Goal: Task Accomplishment & Management: Manage account settings

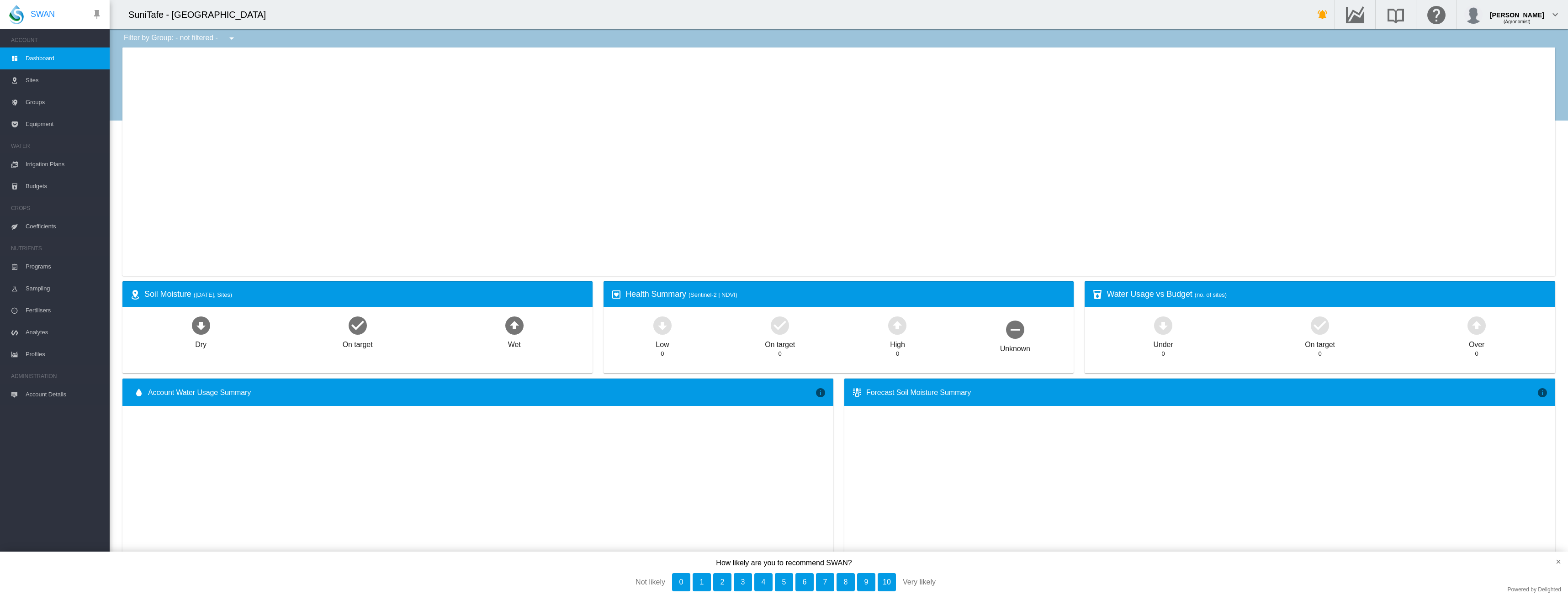
type input "**********"
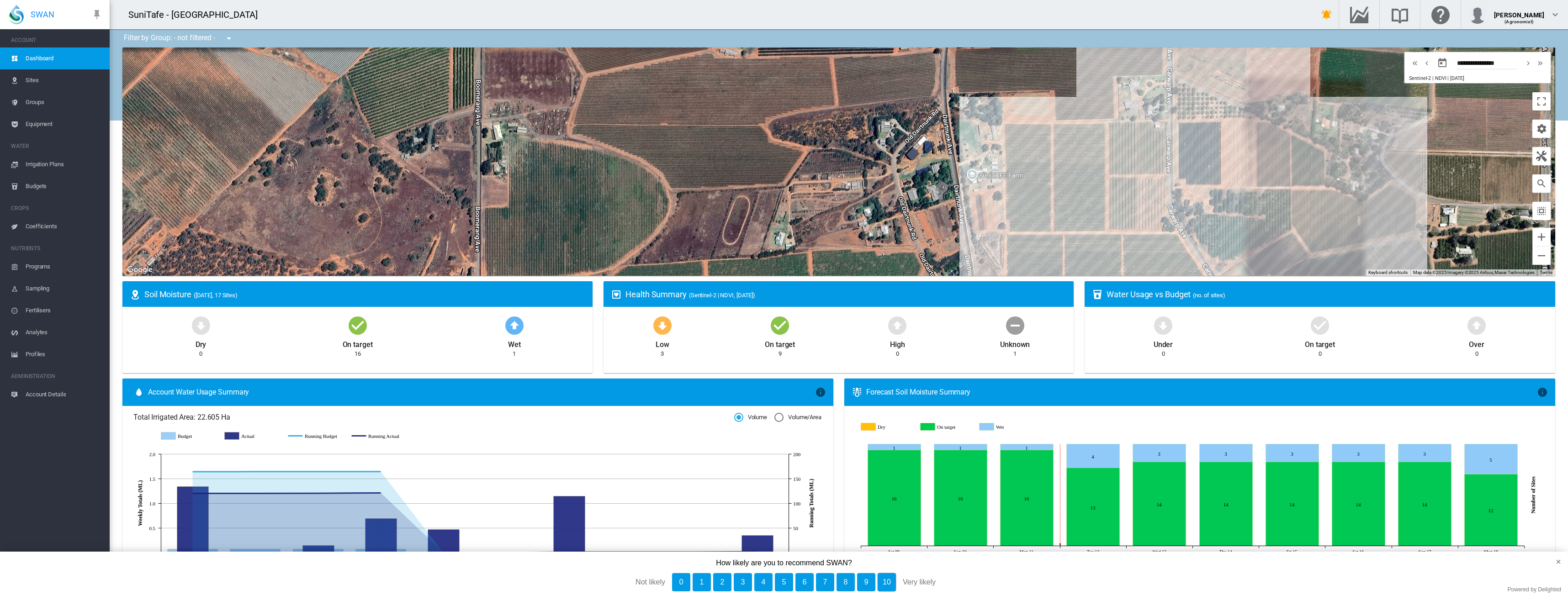
drag, startPoint x: 884, startPoint y: 584, endPoint x: 657, endPoint y: 517, distance: 236.7
click at [884, 584] on button "10" at bounding box center [887, 582] width 18 height 18
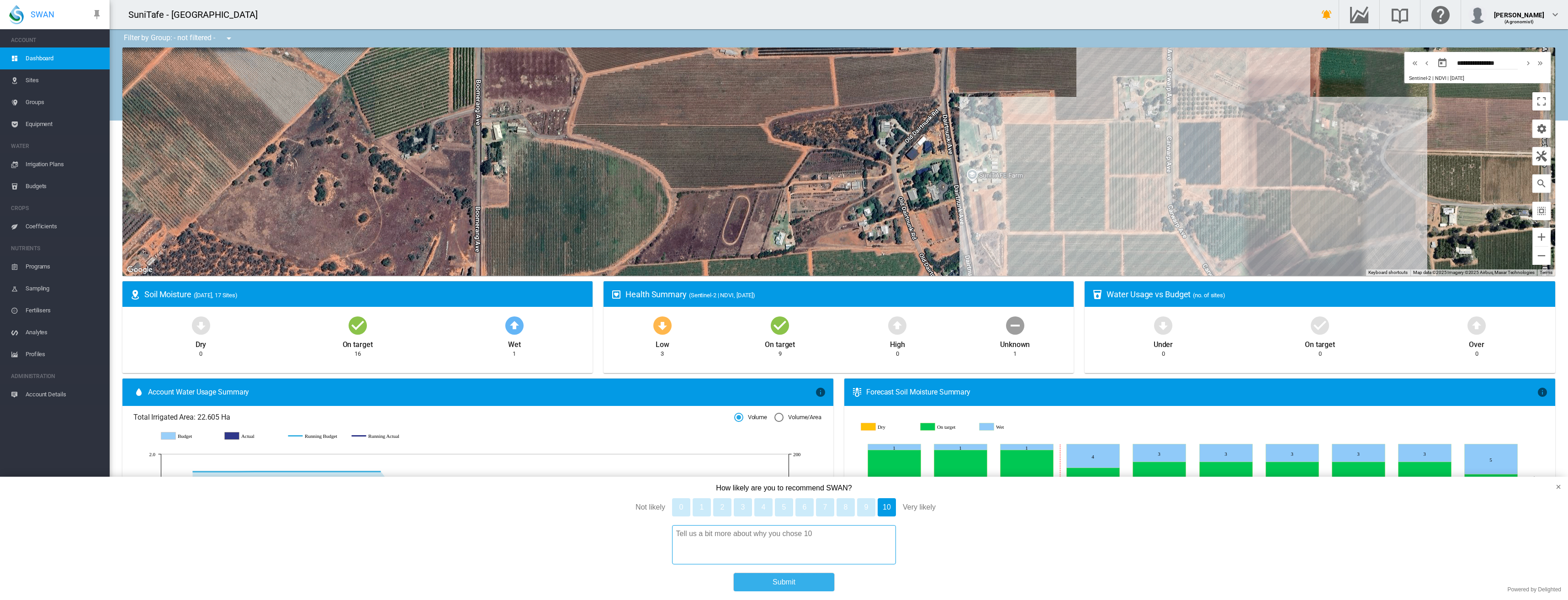
click at [799, 582] on button "Submit" at bounding box center [783, 582] width 100 height 18
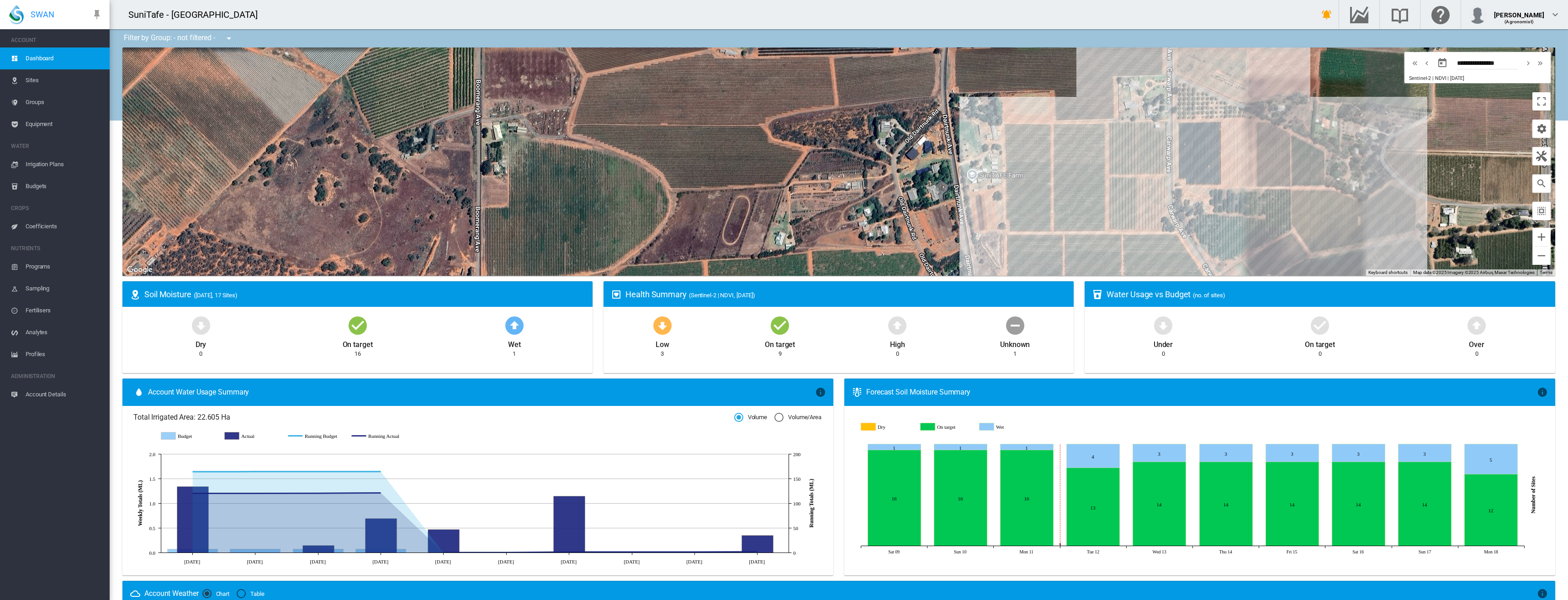
click at [29, 121] on span "Equipment" at bounding box center [64, 124] width 77 height 22
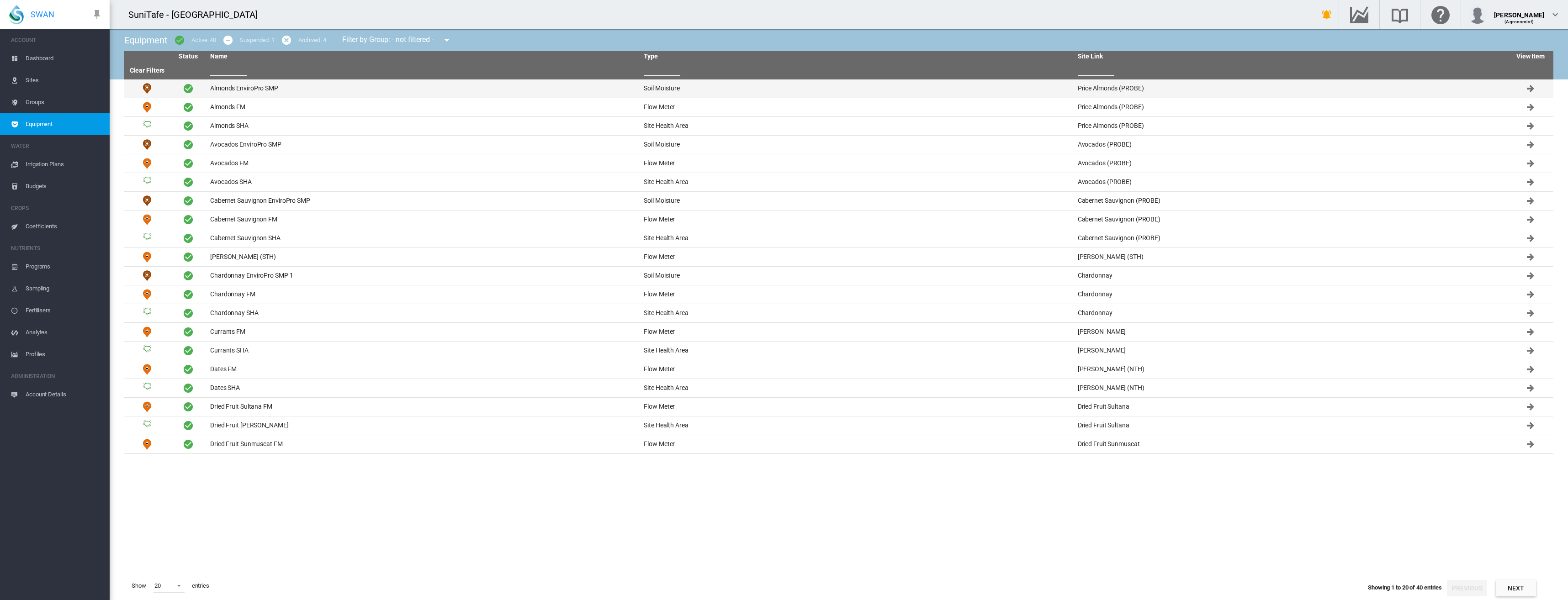
click at [227, 86] on td "Almonds EnviroPro SMP" at bounding box center [423, 89] width 433 height 18
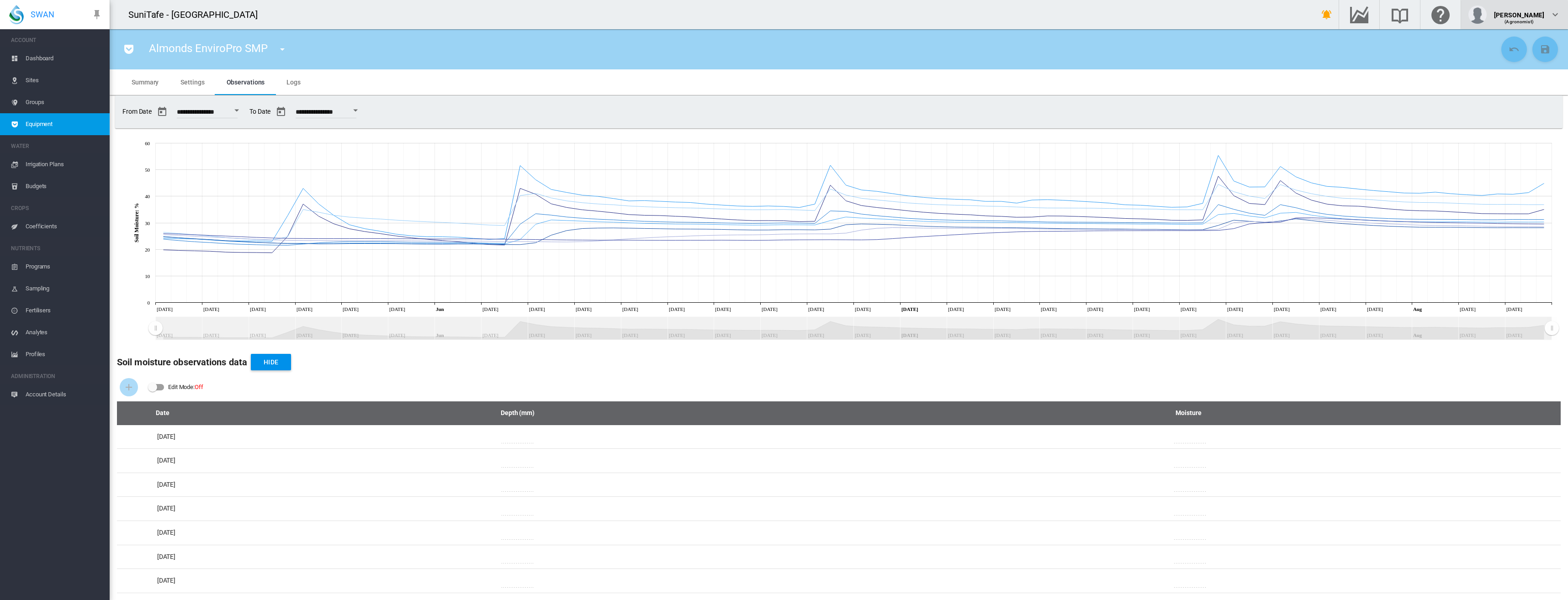
click at [1531, 11] on div "[PERSON_NAME]" at bounding box center [1519, 11] width 51 height 9
click at [1510, 80] on button "Logout" at bounding box center [1517, 81] width 92 height 15
